Goal: Find specific page/section: Find specific page/section

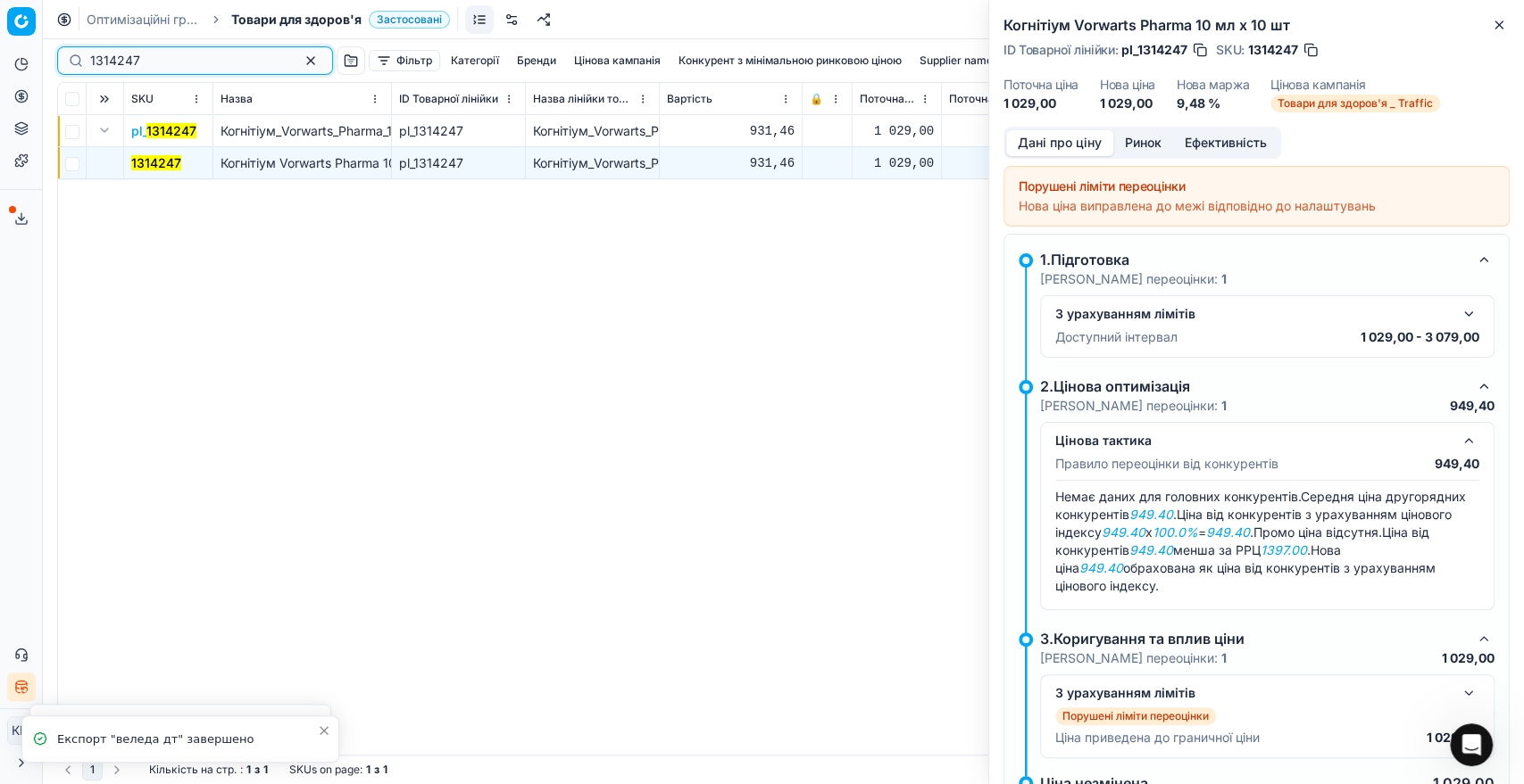
click at [150, 66] on input "1314247" at bounding box center [187, 60] width 196 height 18
drag, startPoint x: 99, startPoint y: 55, endPoint x: 57, endPoint y: 50, distance: 42.3
click at [57, 50] on div "1314247" at bounding box center [195, 61] width 276 height 28
paste input "06606"
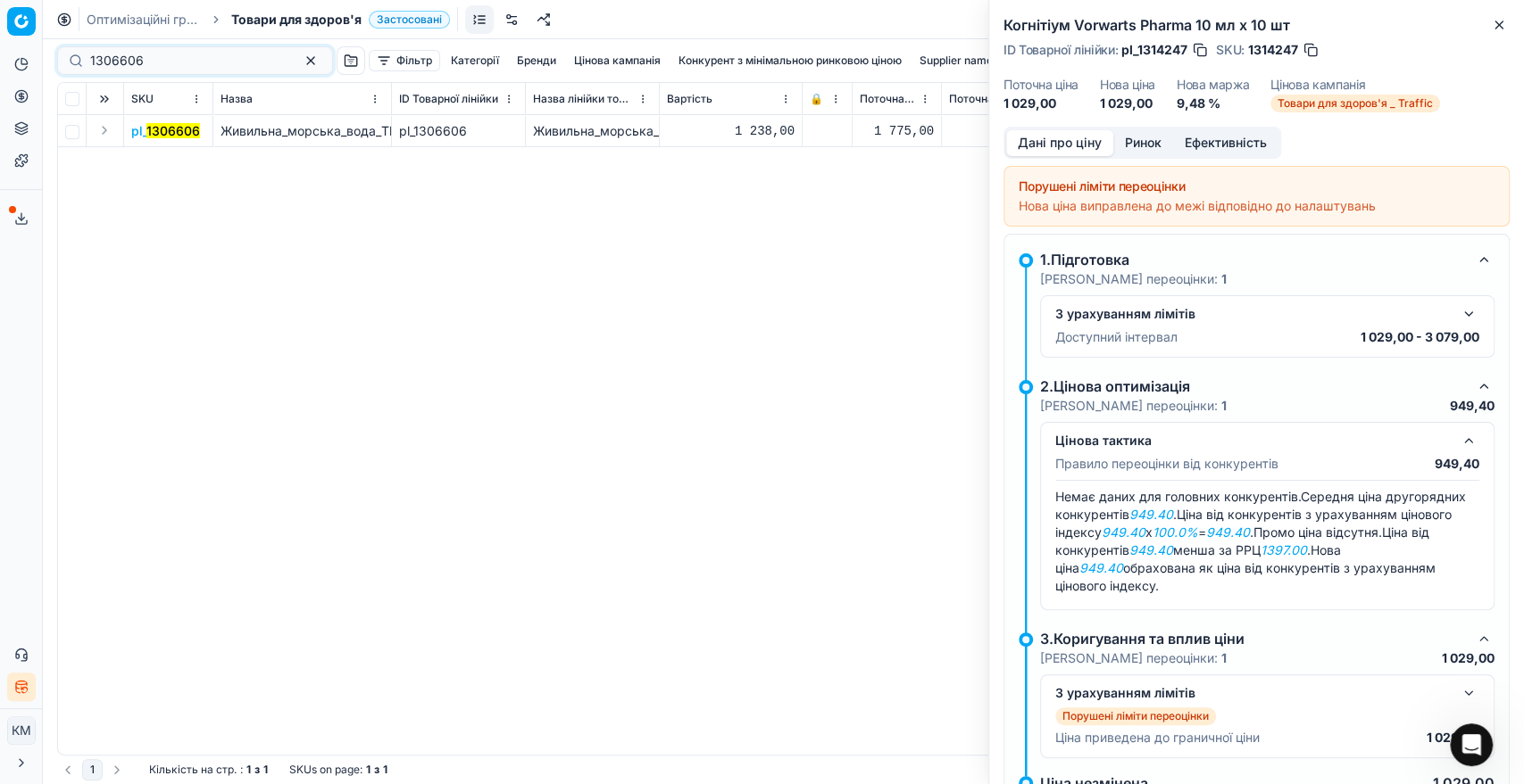
click at [114, 132] on button "Expand" at bounding box center [104, 130] width 22 height 22
click at [150, 162] on mark "1306606" at bounding box center [157, 163] width 53 height 15
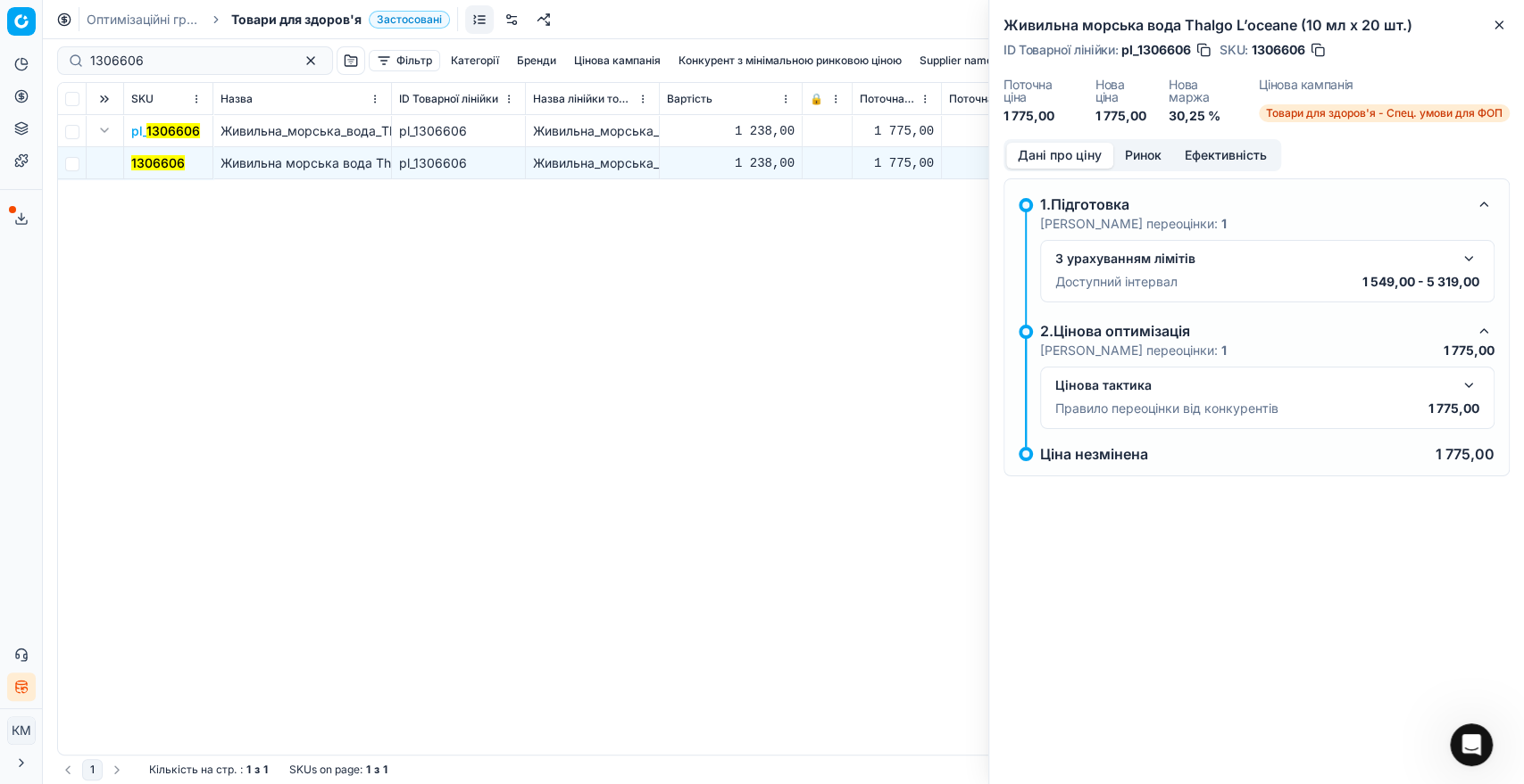
click at [1468, 393] on button "button" at bounding box center [1468, 385] width 22 height 22
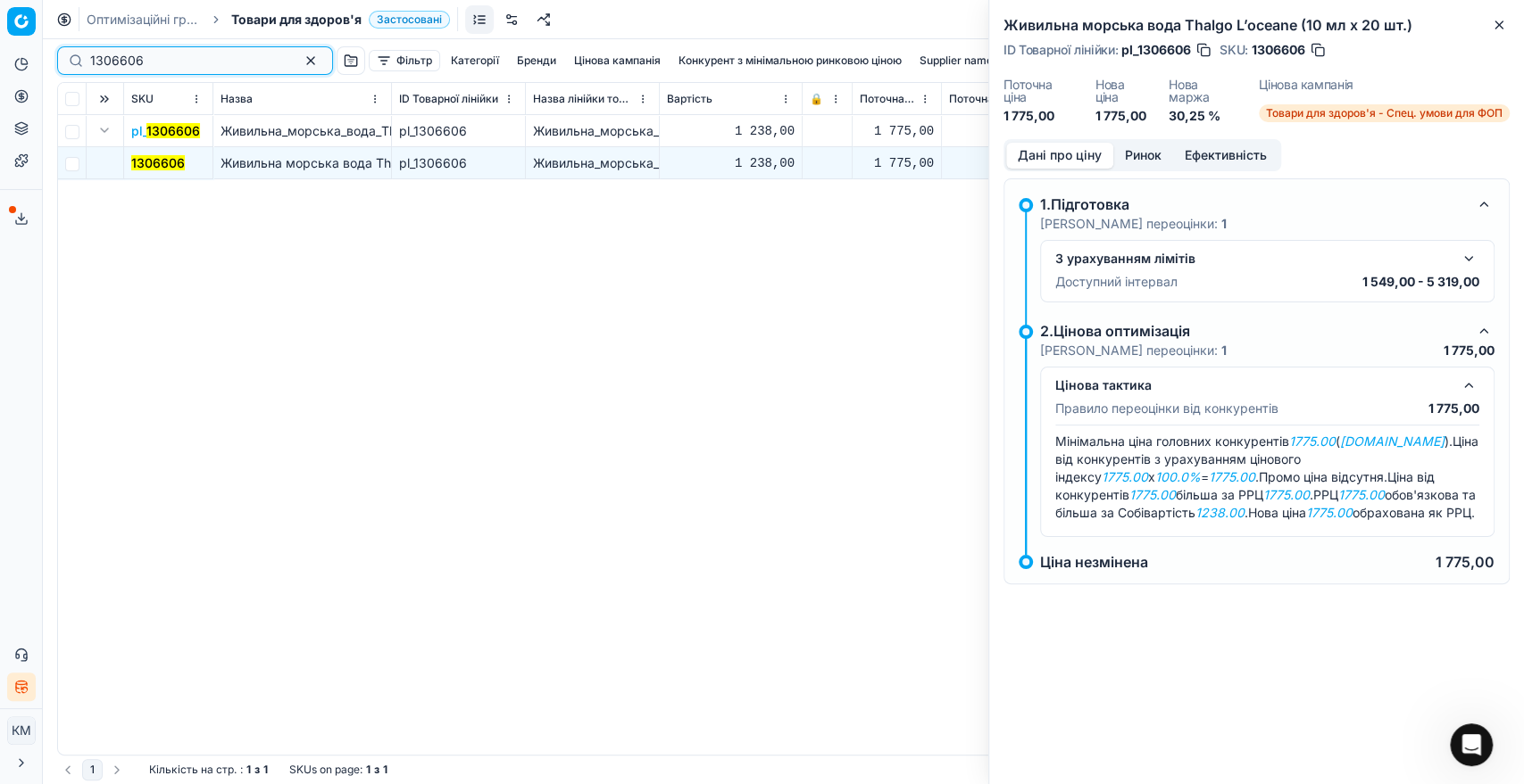
drag, startPoint x: 151, startPoint y: 62, endPoint x: 42, endPoint y: 52, distance: 109.5
click at [42, 52] on div "Pricing platform Аналітика Цінова оптимізація Асортимент продукції Шаблони Серв…" at bounding box center [762, 392] width 1524 height 784
paste input "784681"
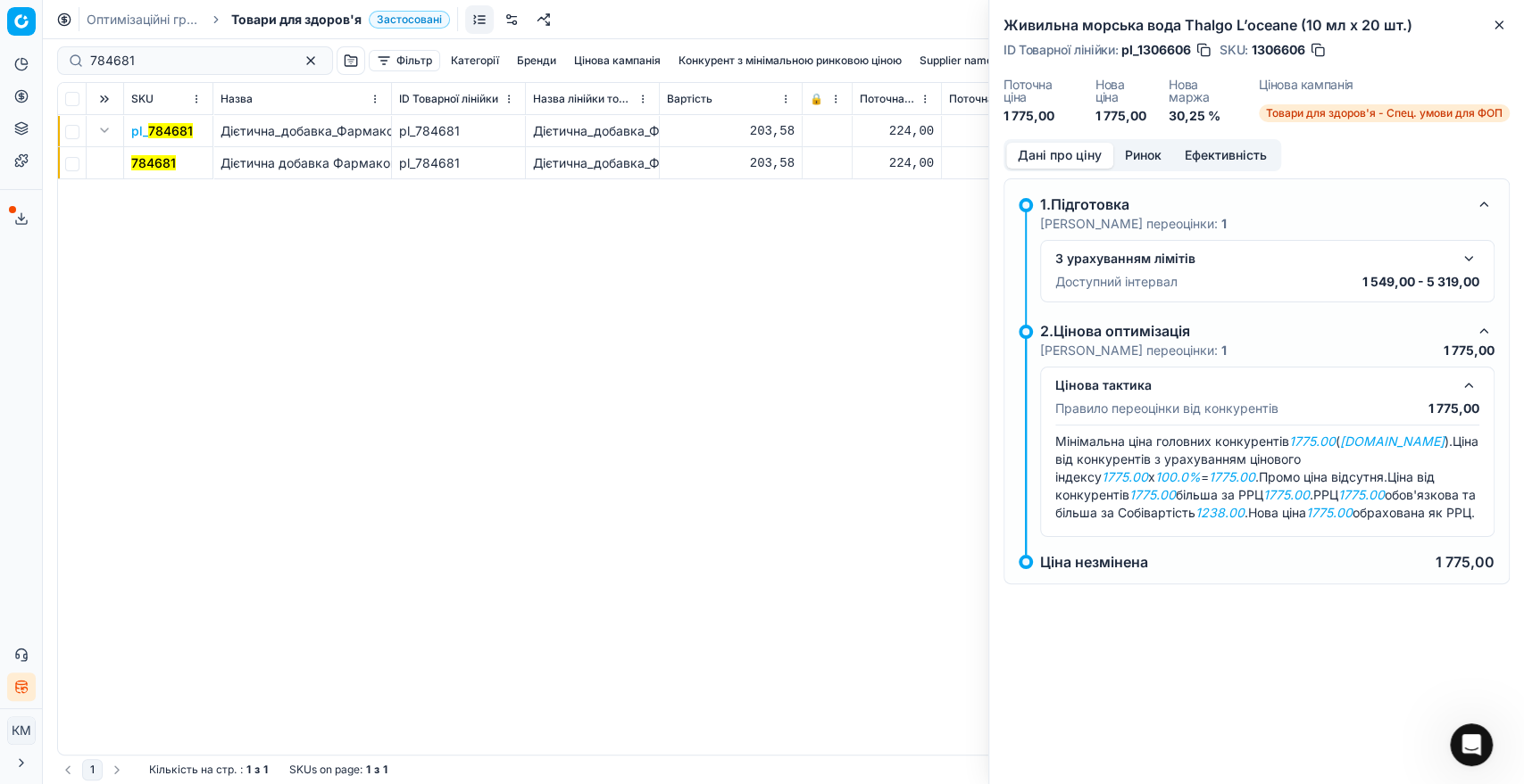
click at [162, 162] on mark "784681" at bounding box center [154, 163] width 45 height 15
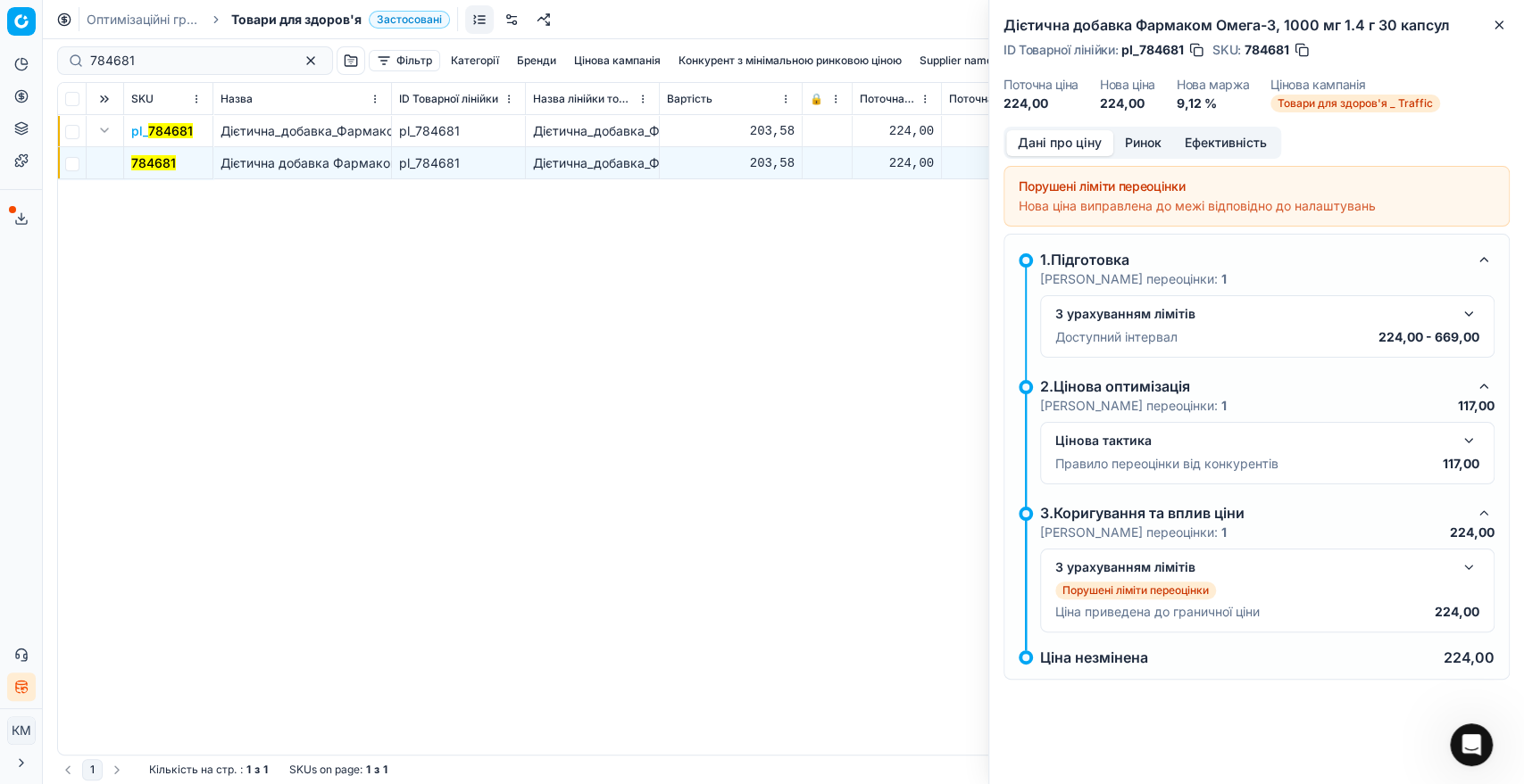
click at [1138, 137] on button "Ринок" at bounding box center [1143, 143] width 60 height 26
click at [1068, 141] on button "Дані про ціну" at bounding box center [1059, 143] width 107 height 26
click at [1469, 441] on button "button" at bounding box center [1468, 440] width 22 height 22
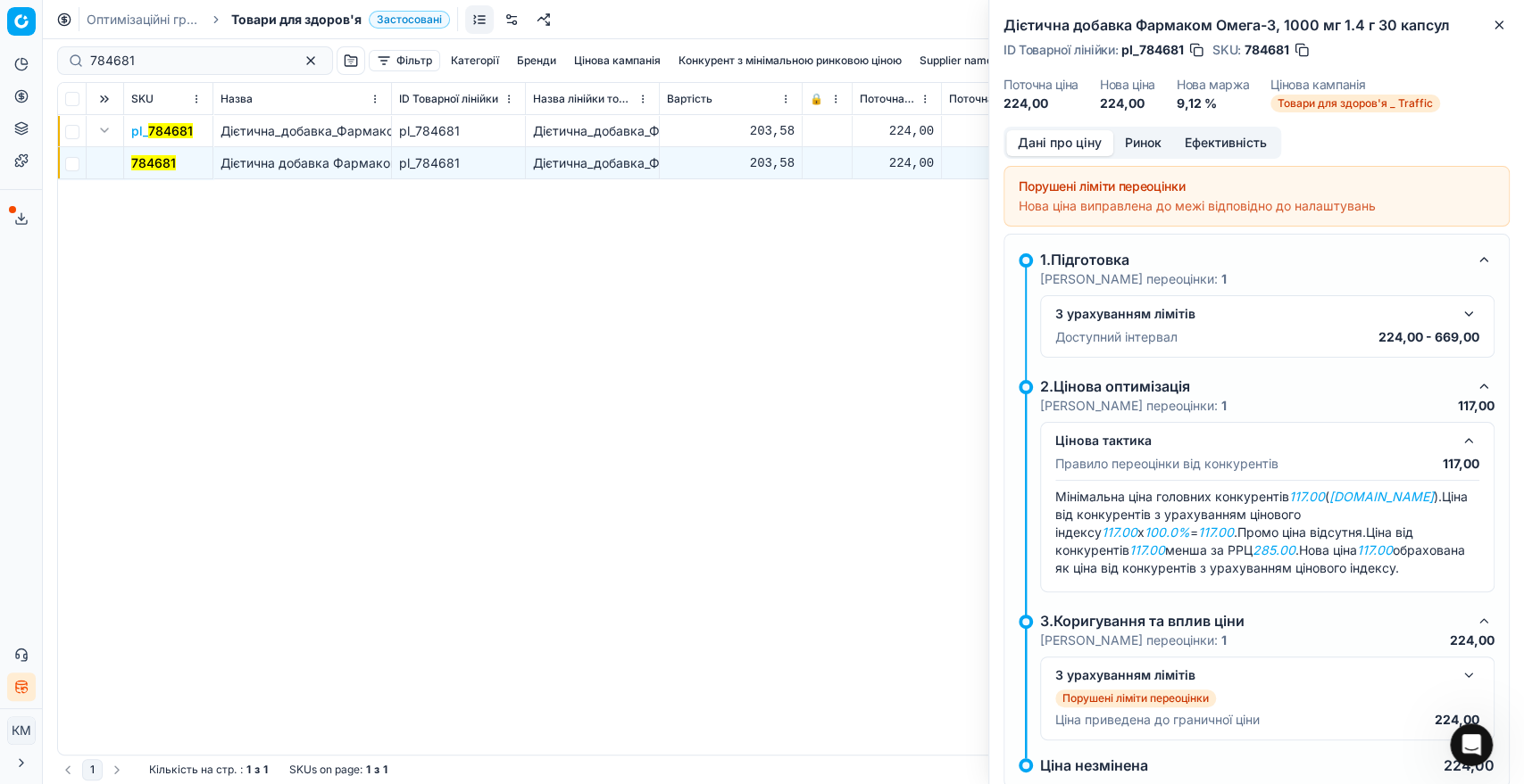
click at [1320, 499] on em "117.00" at bounding box center [1307, 496] width 36 height 15
click at [1136, 141] on button "Ринок" at bounding box center [1143, 143] width 60 height 26
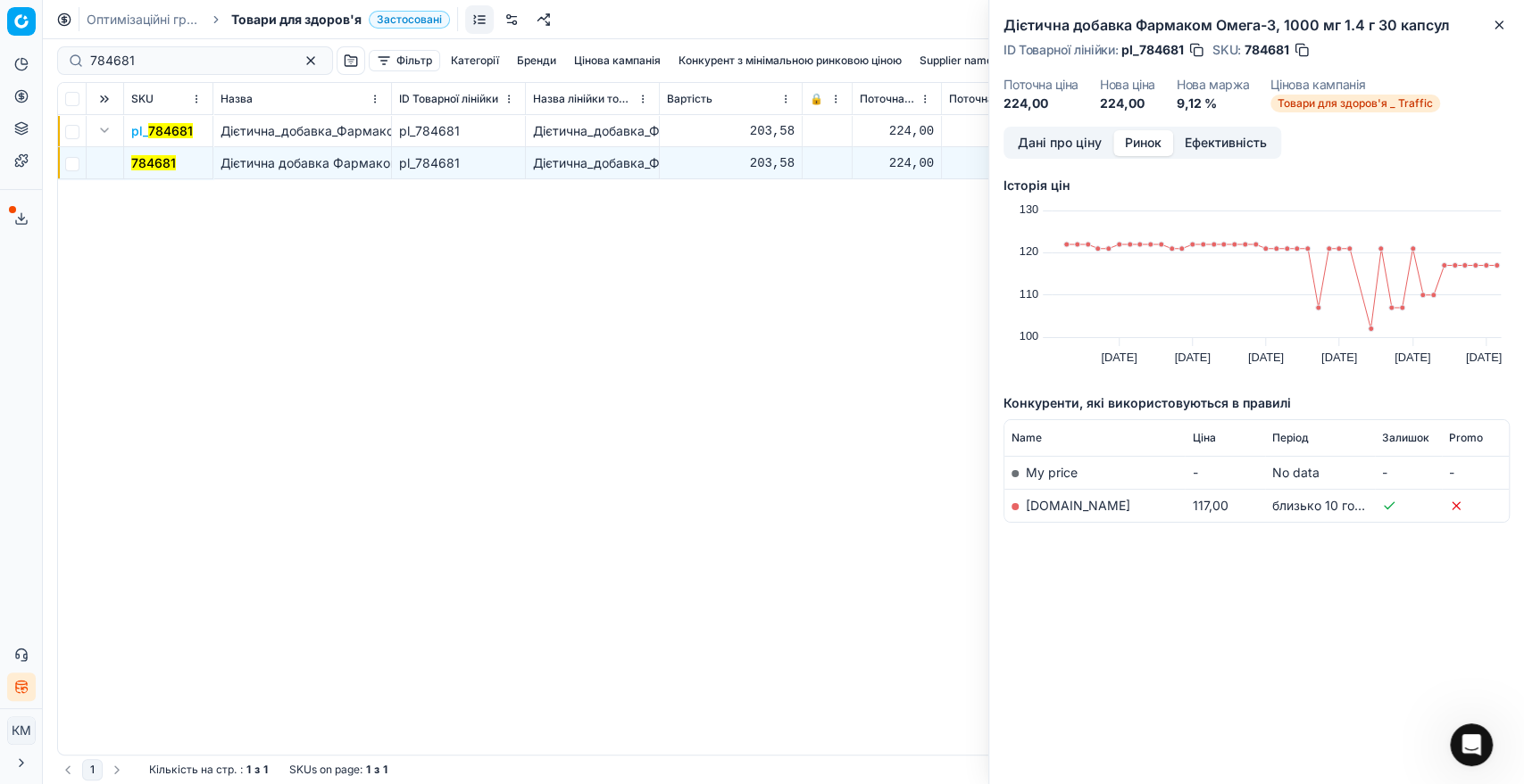
click at [1051, 499] on link "[DOMAIN_NAME]" at bounding box center [1077, 505] width 104 height 15
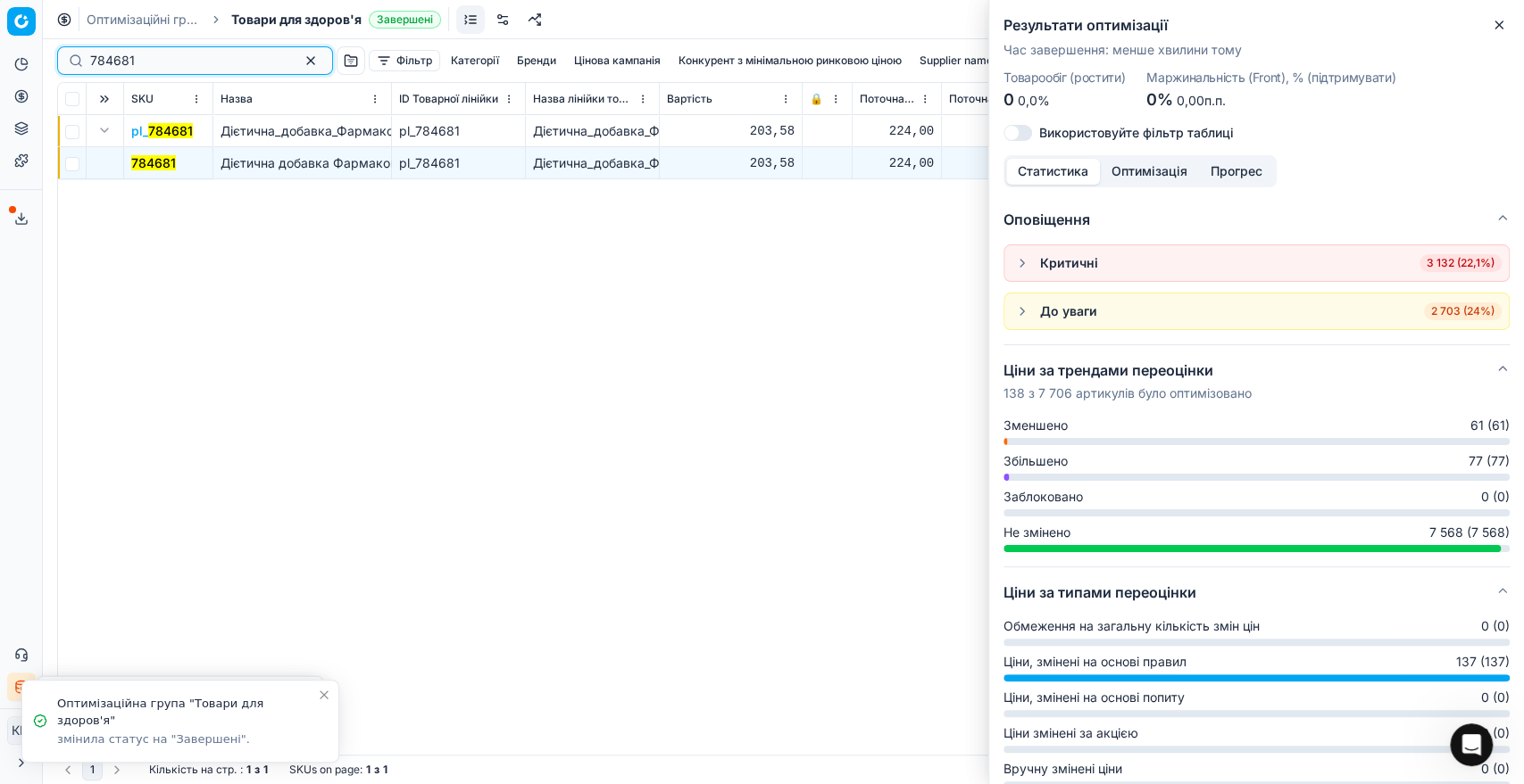
drag, startPoint x: 109, startPoint y: 61, endPoint x: 74, endPoint y: 55, distance: 35.5
click at [74, 56] on div "784681" at bounding box center [195, 61] width 276 height 28
paste input "2263"
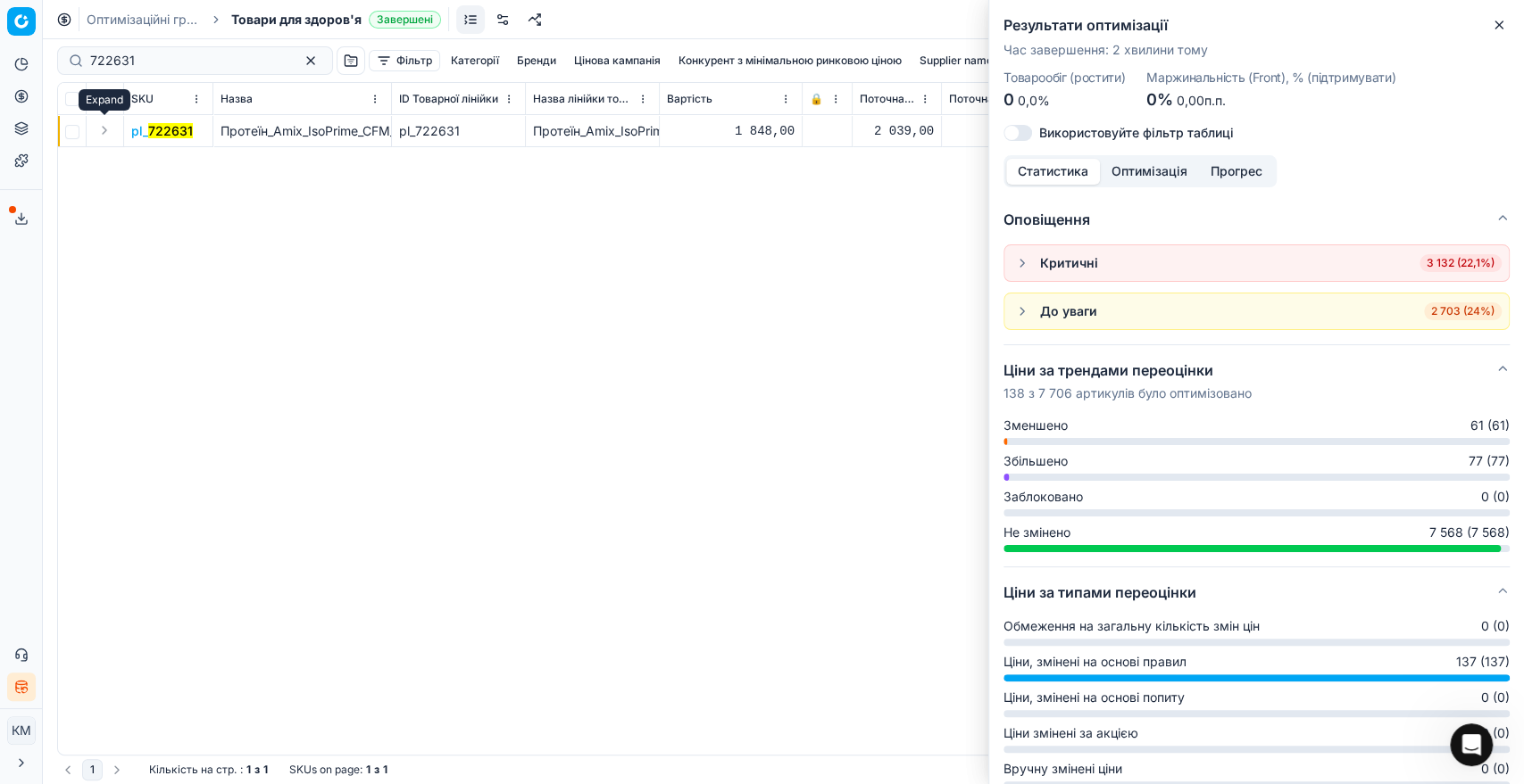
click at [98, 136] on button "Expand" at bounding box center [104, 130] width 22 height 22
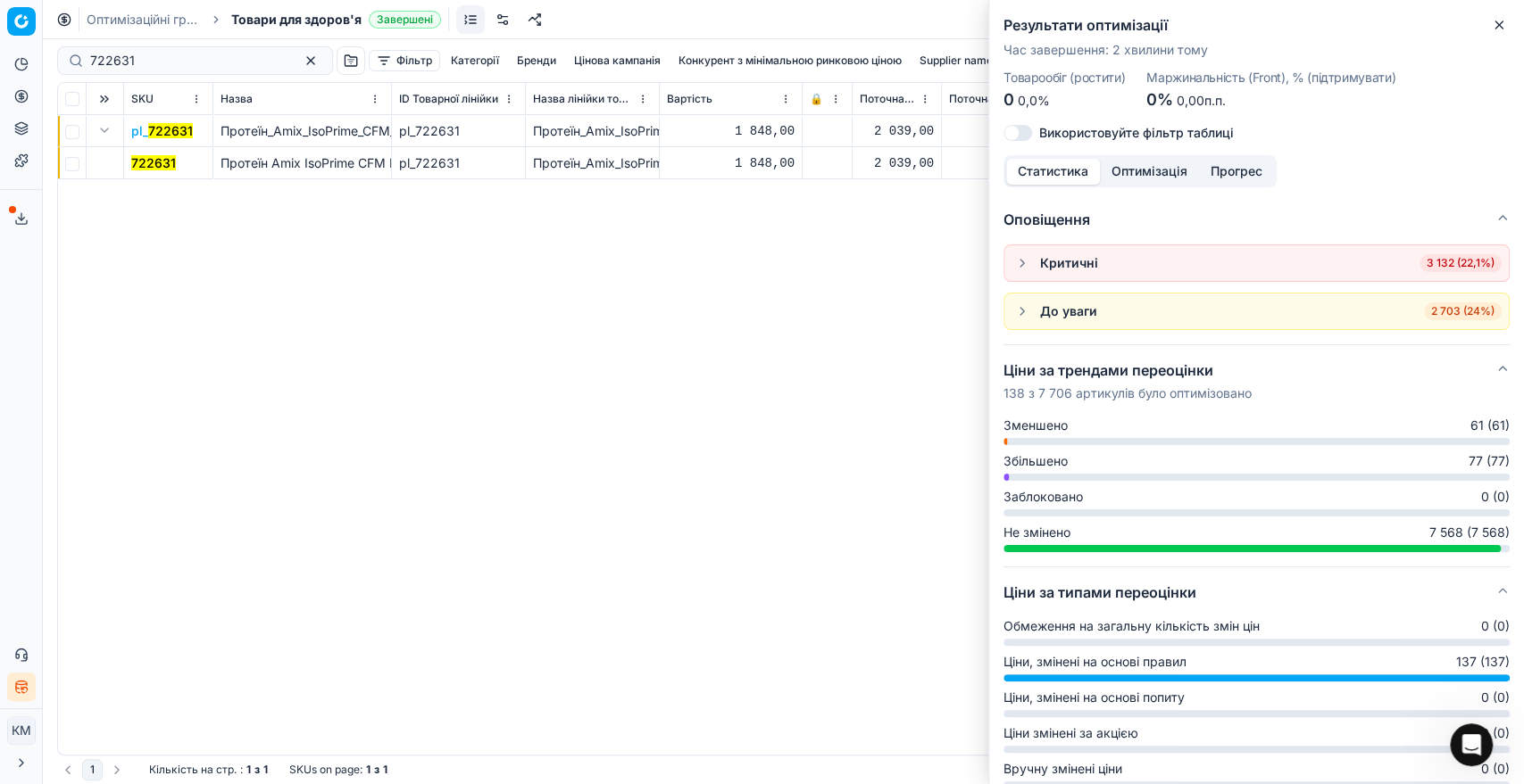
click at [152, 159] on mark "722631" at bounding box center [154, 163] width 45 height 15
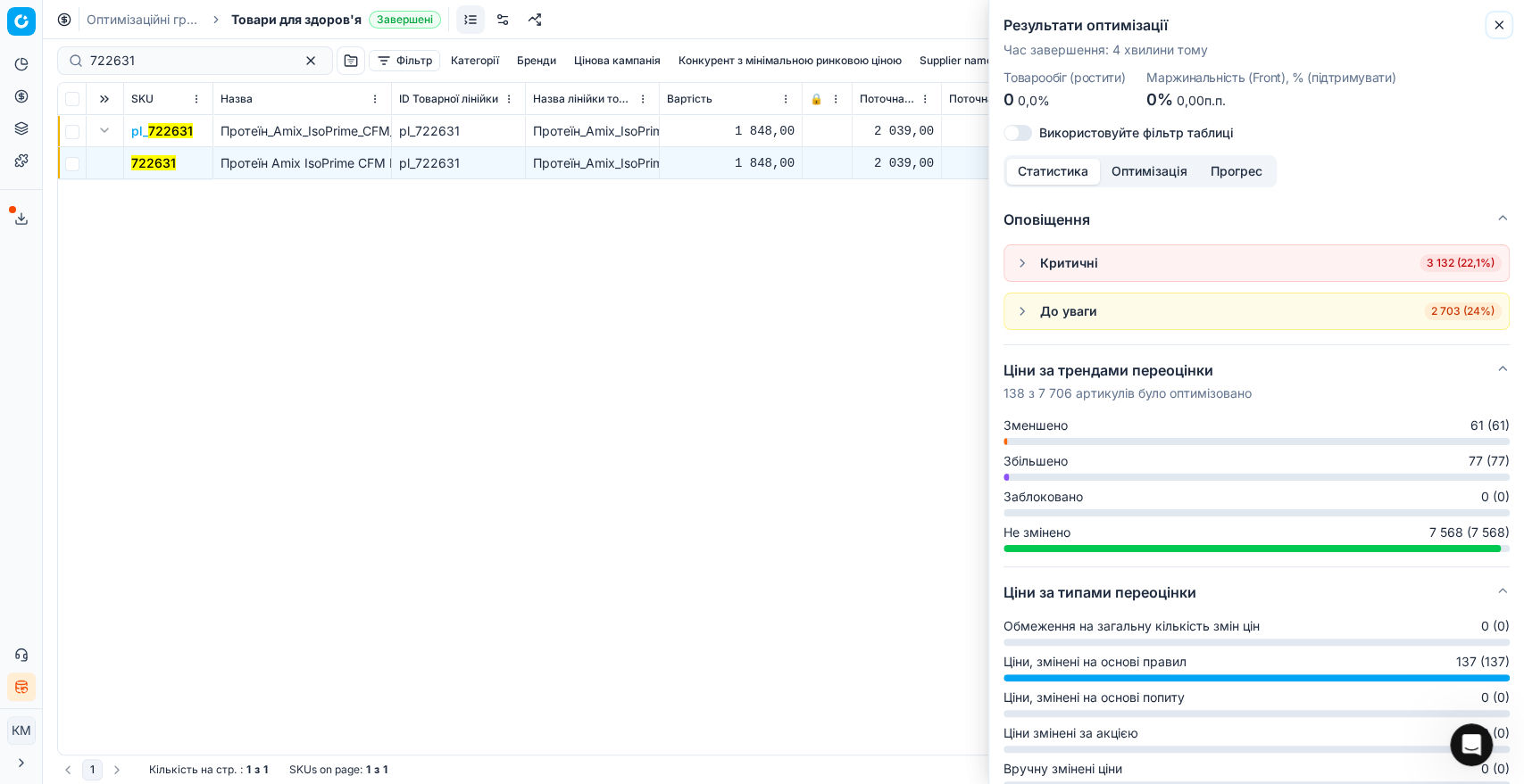
click at [1499, 29] on icon "button" at bounding box center [1499, 24] width 14 height 14
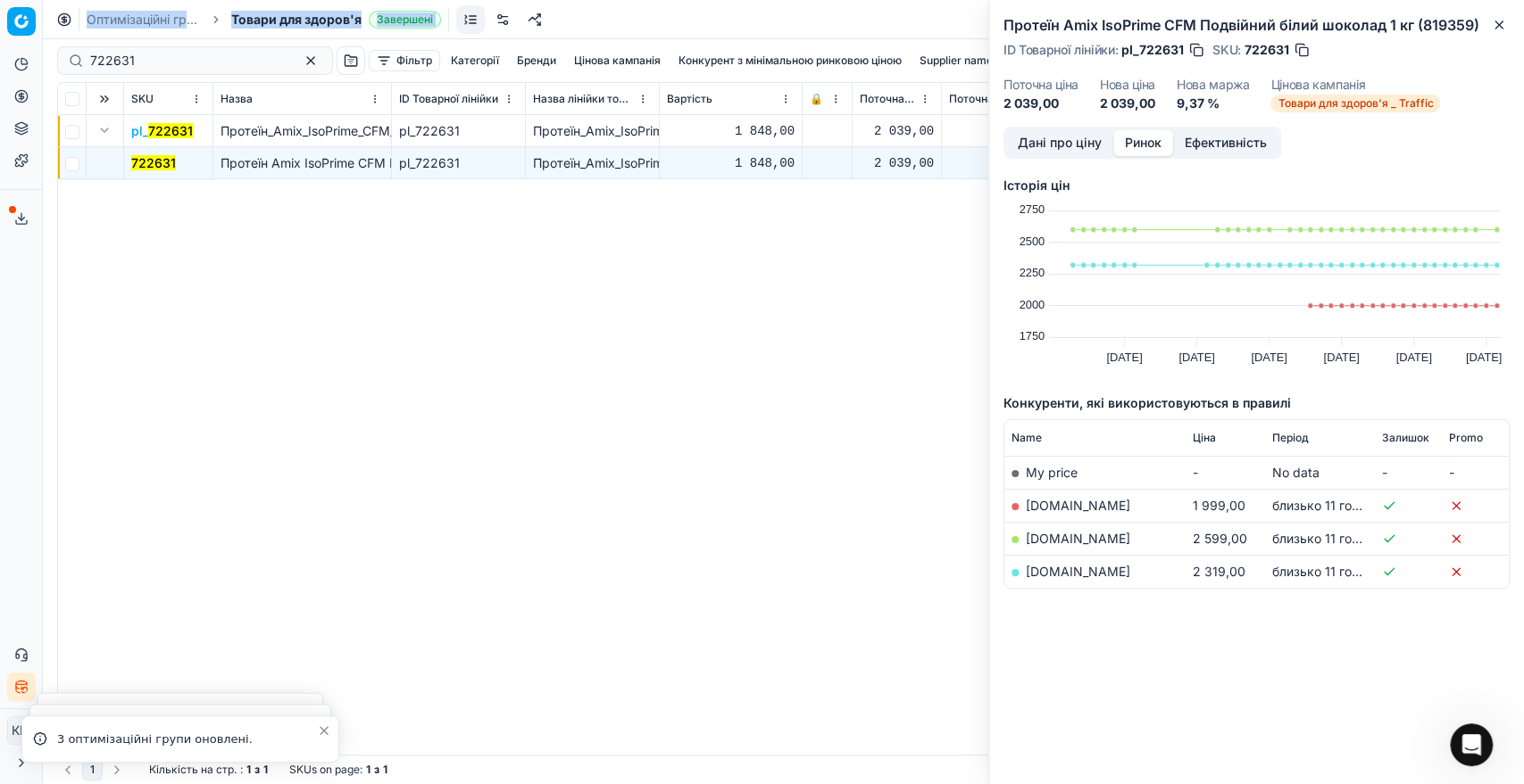
drag, startPoint x: 56, startPoint y: 48, endPoint x: 45, endPoint y: 46, distance: 11.2
click at [45, 47] on div "Pricing platform Аналітика Цінова оптимізація Асортимент продукції Шаблони Серв…" at bounding box center [762, 392] width 1524 height 784
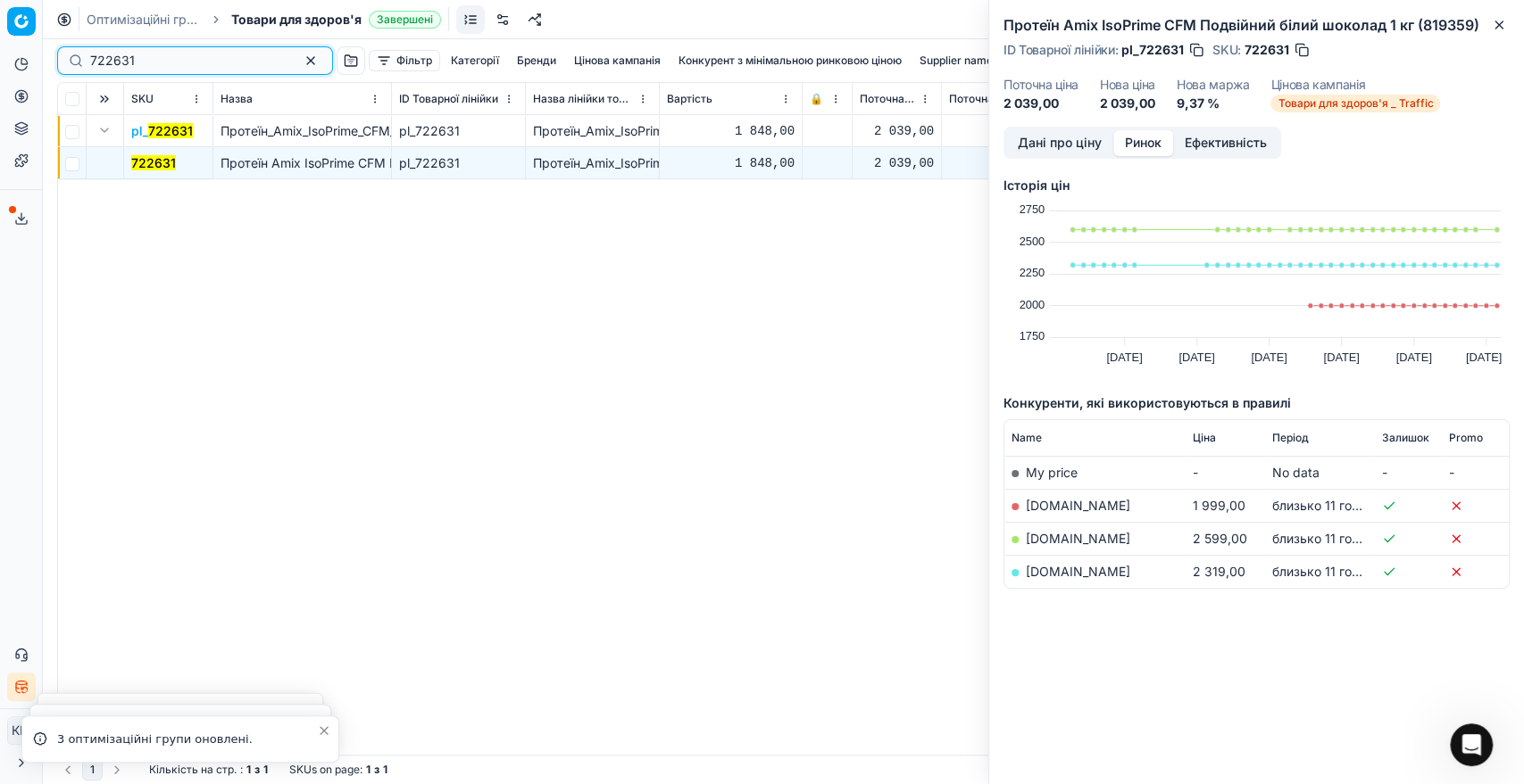
click at [60, 51] on div "722631" at bounding box center [195, 61] width 276 height 28
paste input "09084"
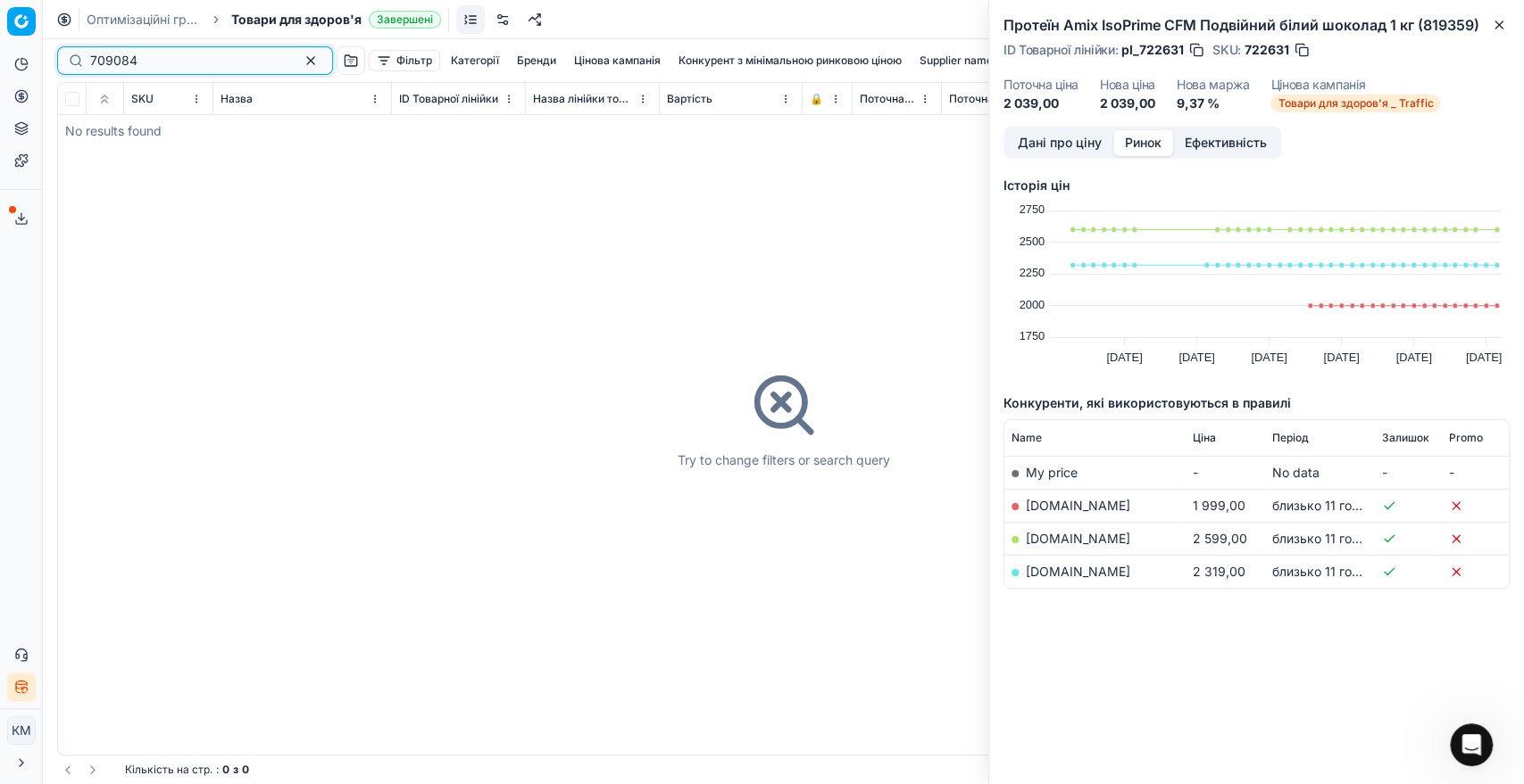
click at [150, 65] on input "709084" at bounding box center [187, 60] width 196 height 18
click at [24, 126] on icon at bounding box center [21, 125] width 11 height 7
drag, startPoint x: 169, startPoint y: 67, endPoint x: 84, endPoint y: 58, distance: 85.5
click at [84, 58] on div "709084" at bounding box center [195, 61] width 276 height 28
paste input "1314181"
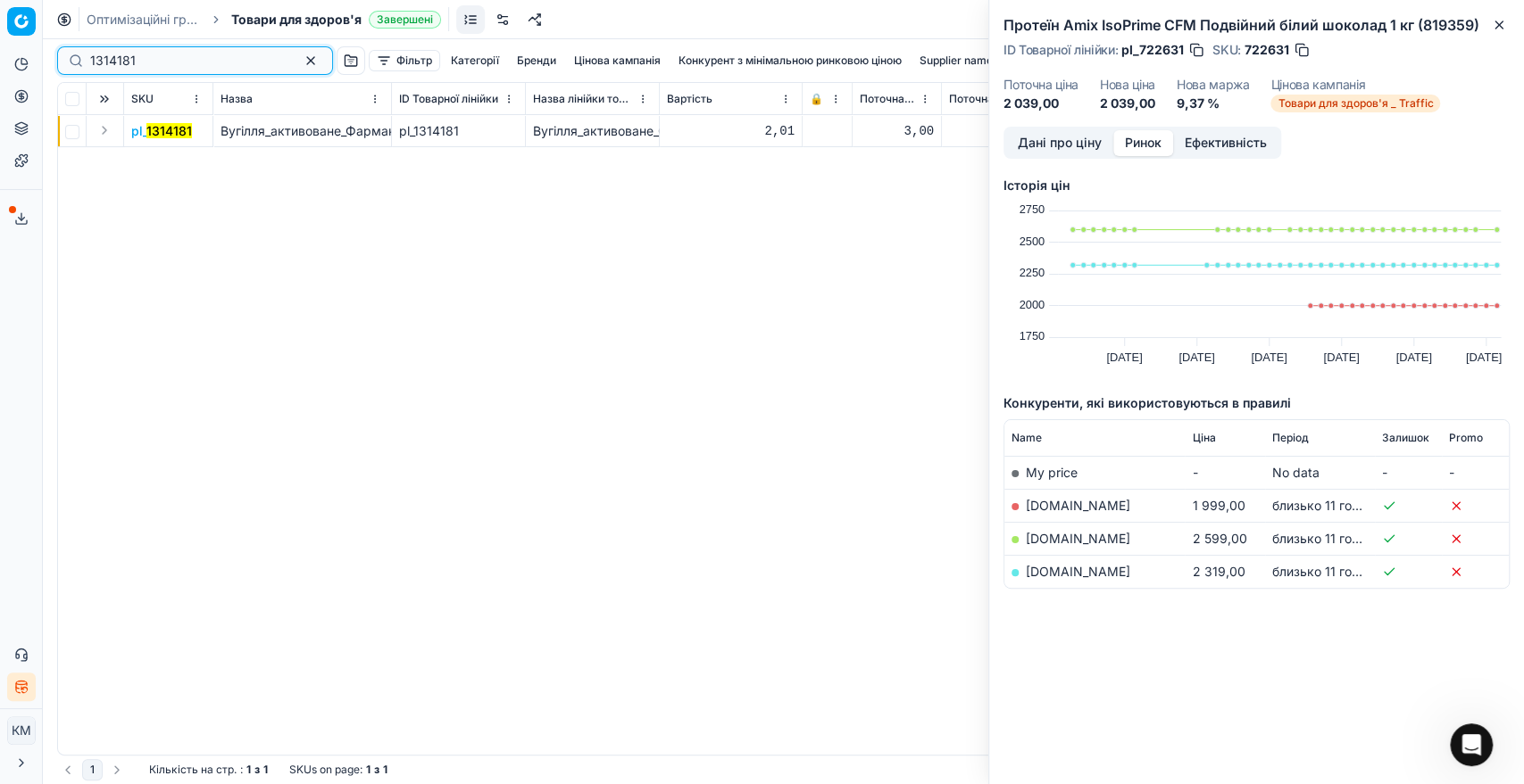
type input "1314181"
click at [100, 133] on button "Expand" at bounding box center [104, 130] width 22 height 22
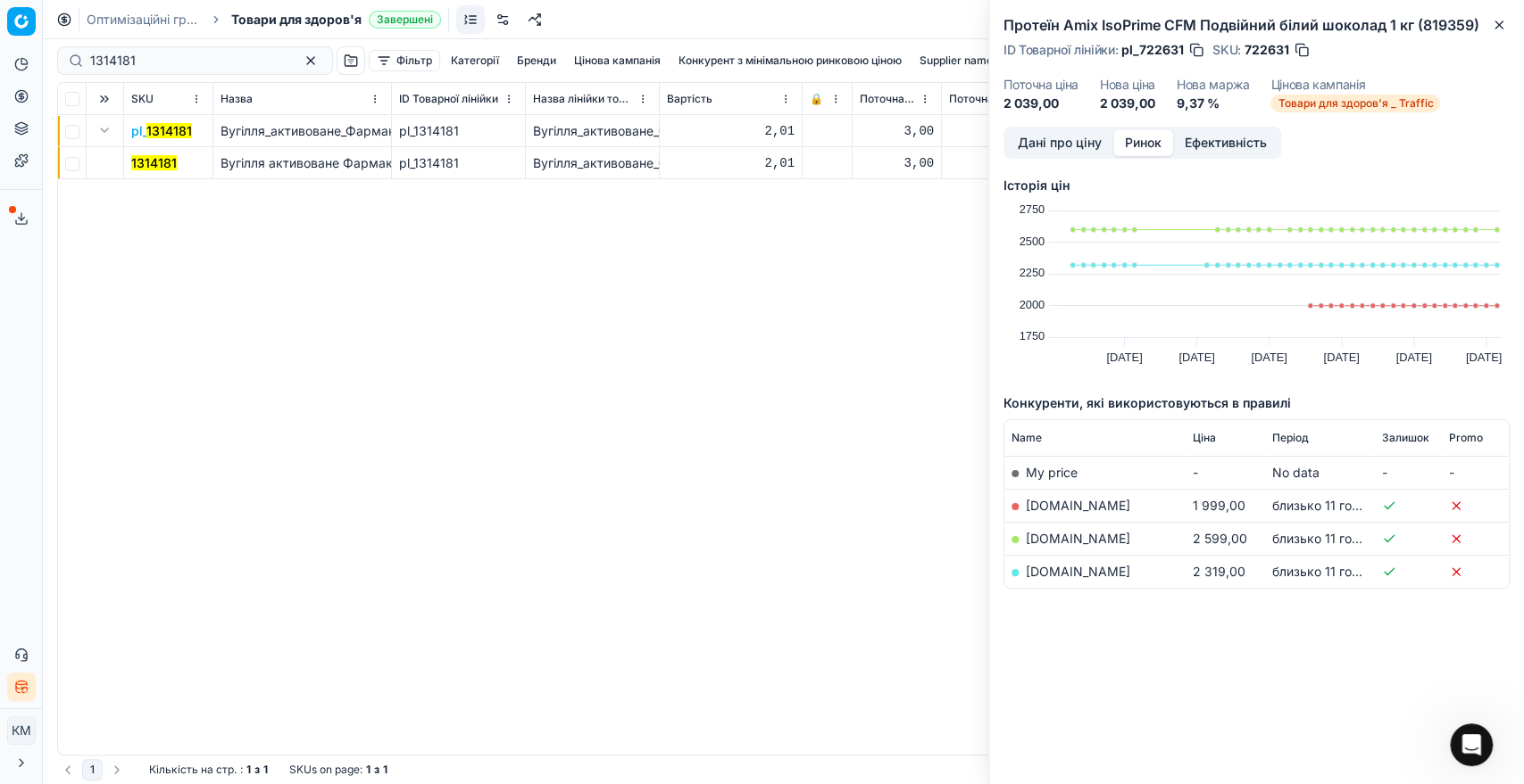
click at [153, 144] on td "pl_ 1314181" at bounding box center [168, 131] width 89 height 32
click at [157, 151] on td "1314181" at bounding box center [168, 163] width 89 height 32
click at [159, 160] on mark "1314181" at bounding box center [154, 163] width 46 height 15
